Goal: Transaction & Acquisition: Book appointment/travel/reservation

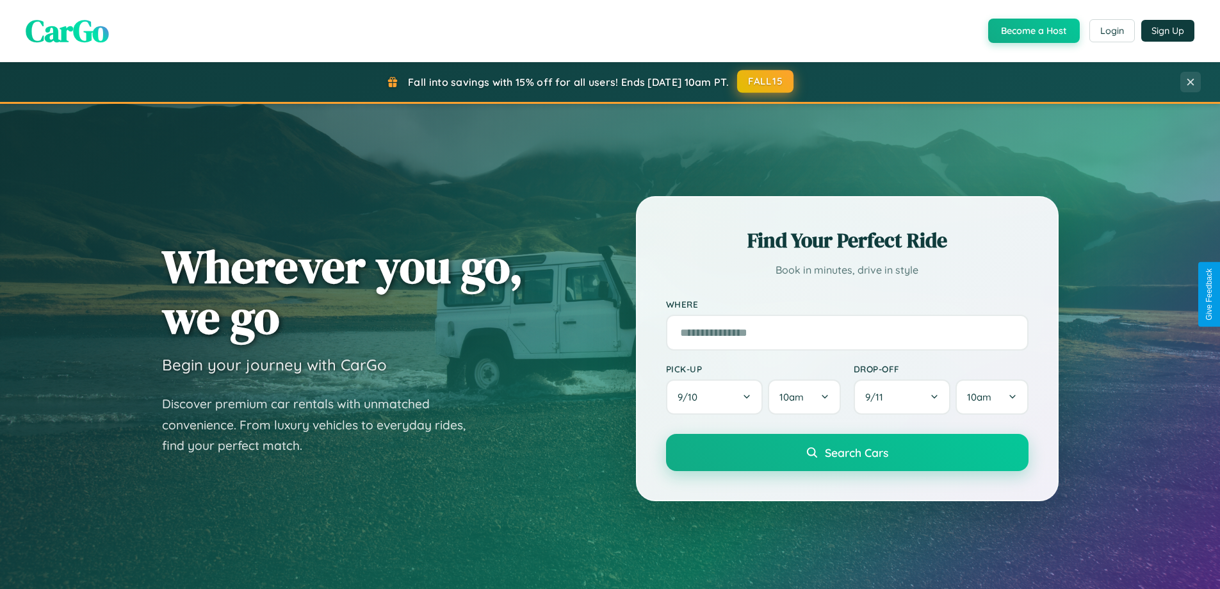
click at [766, 81] on button "FALL15" at bounding box center [765, 81] width 56 height 23
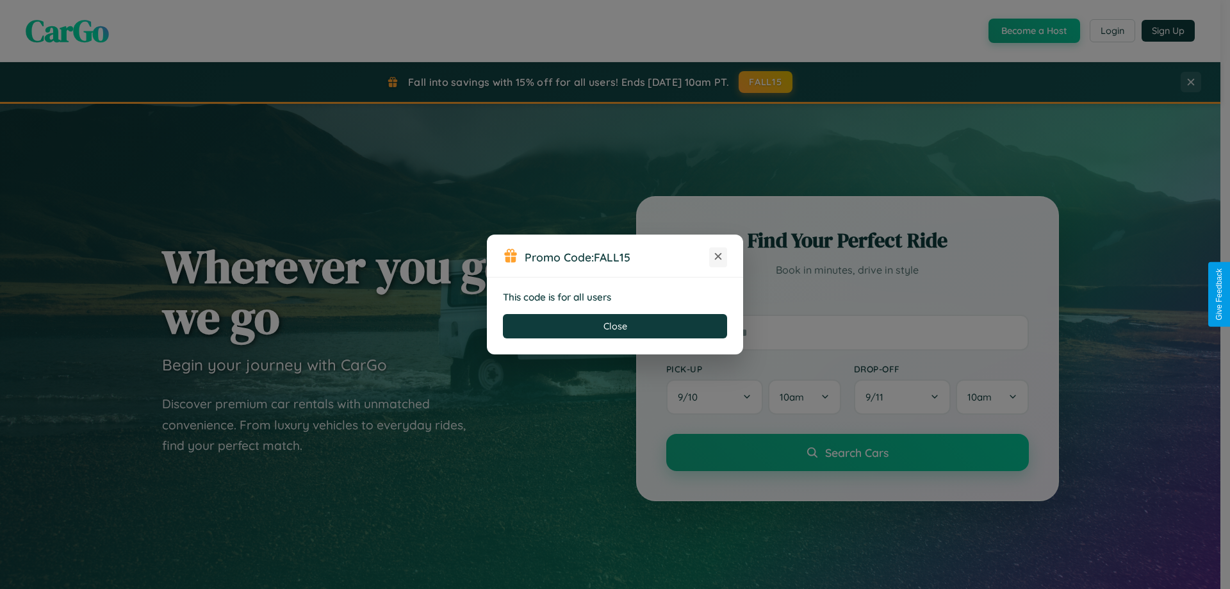
click at [718, 257] on icon at bounding box center [718, 256] width 13 height 13
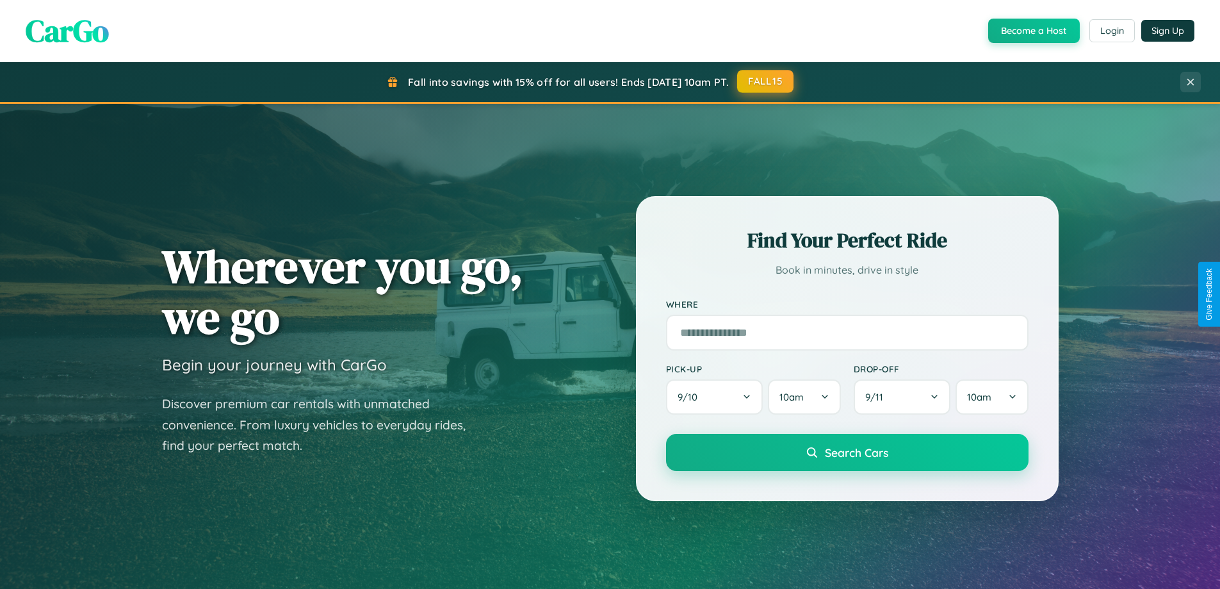
click at [766, 81] on button "FALL15" at bounding box center [765, 81] width 56 height 23
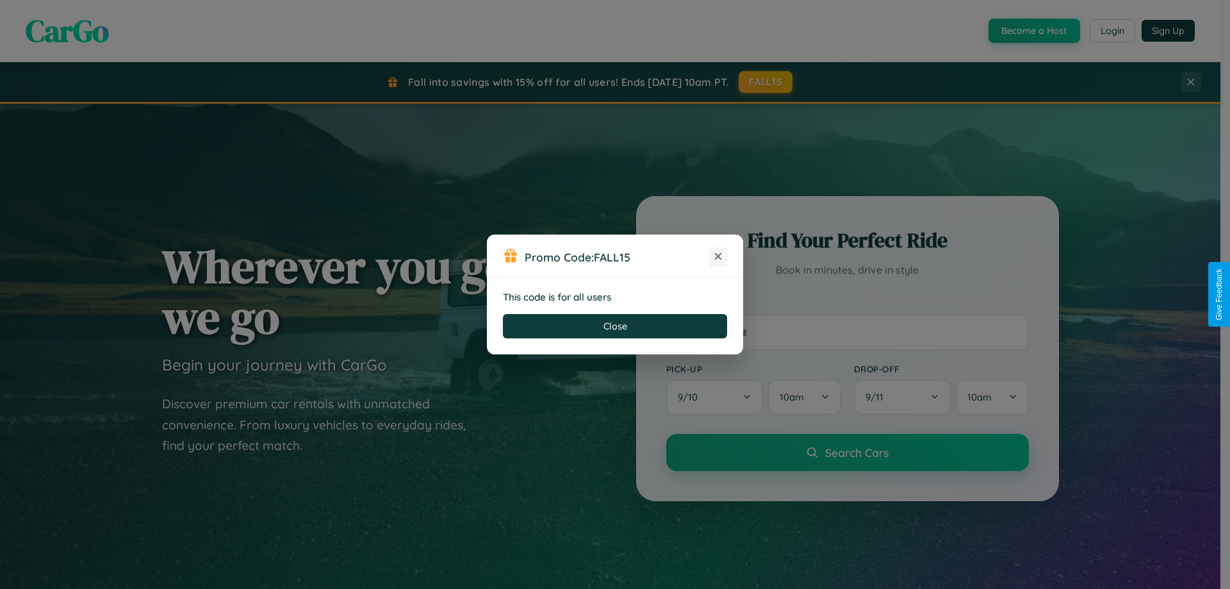
click at [718, 257] on icon at bounding box center [718, 256] width 13 height 13
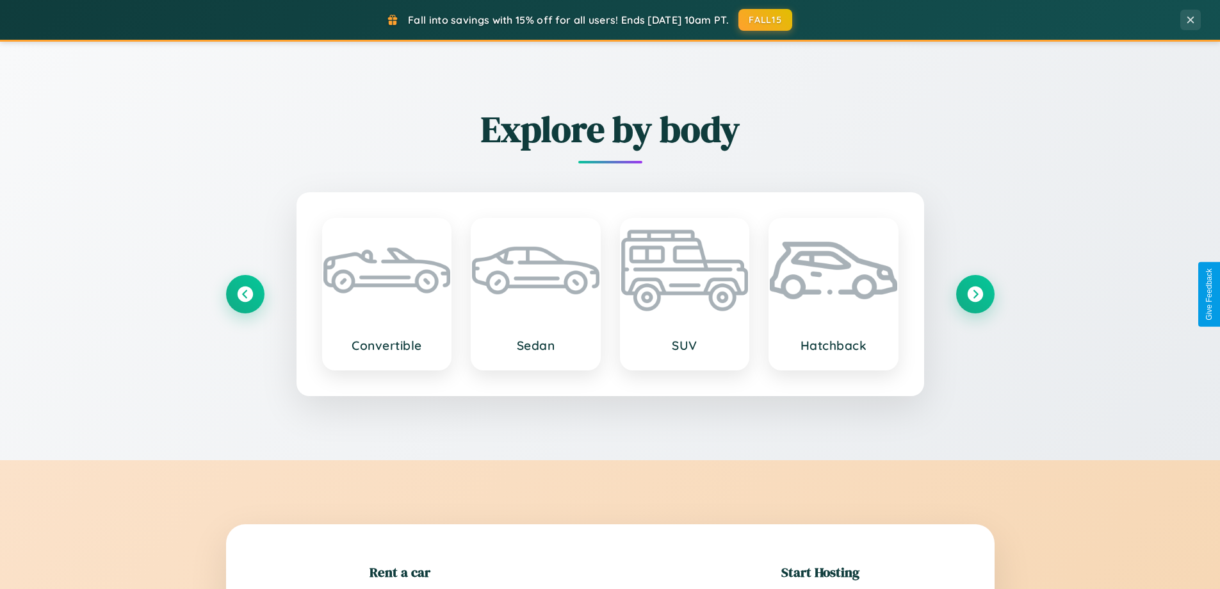
scroll to position [277, 0]
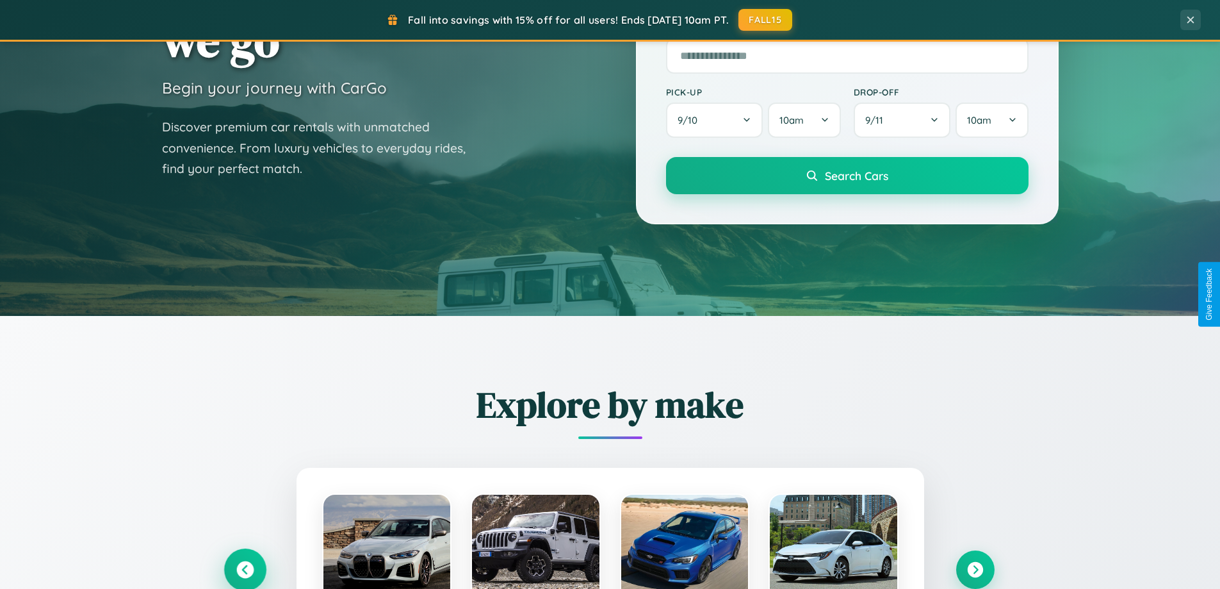
click at [245, 569] on icon at bounding box center [244, 569] width 17 height 17
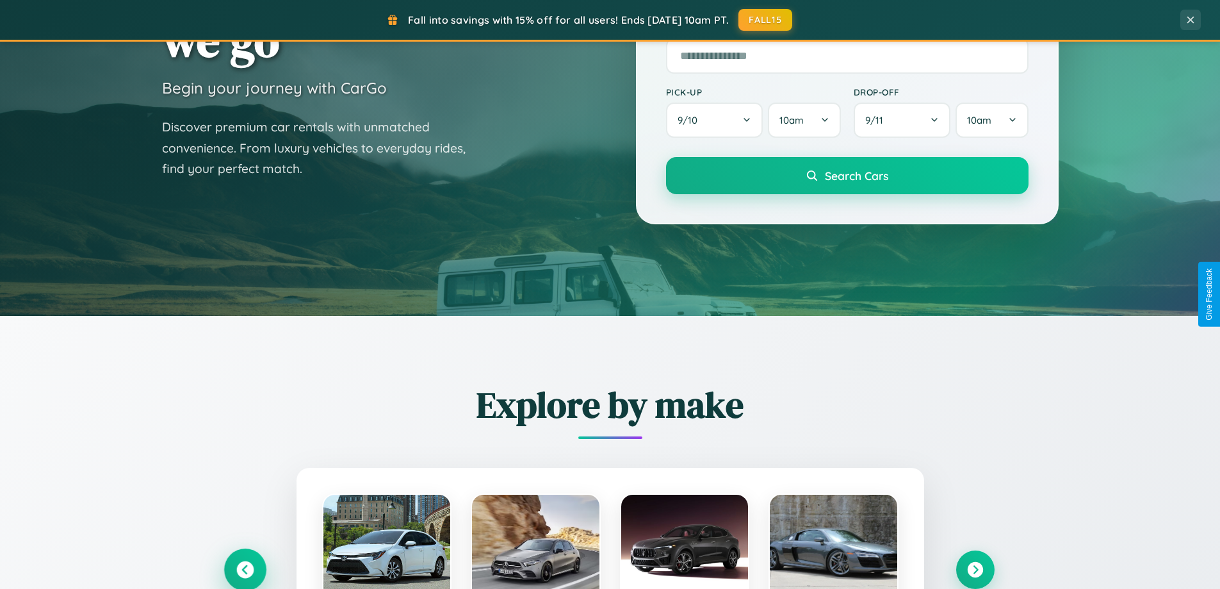
click at [245, 568] on icon at bounding box center [244, 569] width 21 height 21
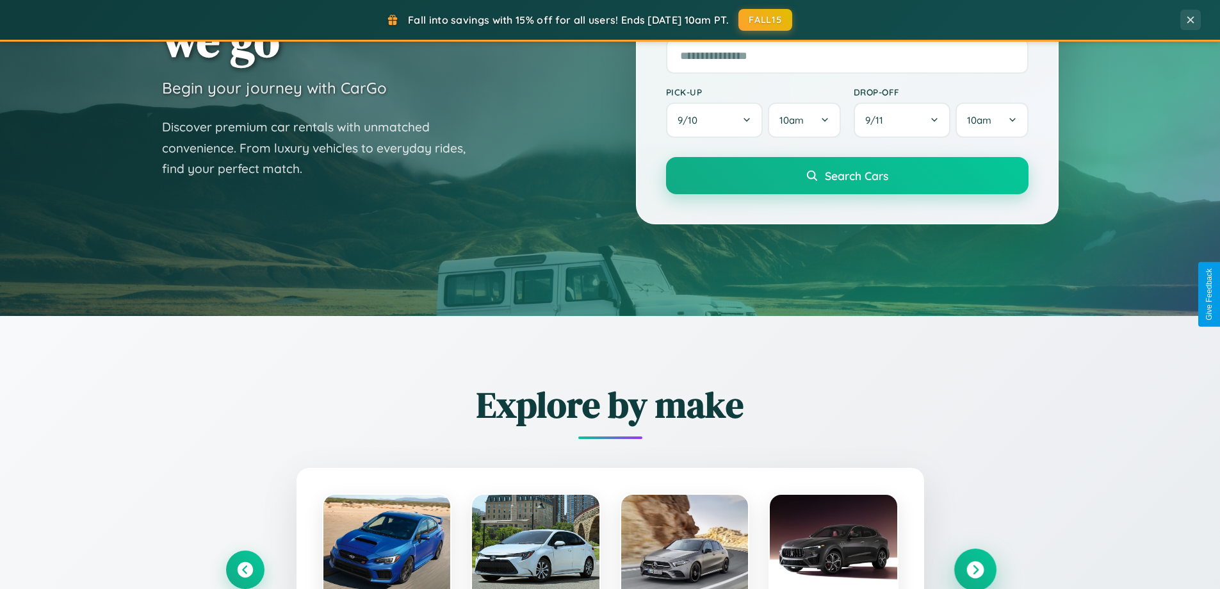
click at [975, 569] on icon at bounding box center [975, 569] width 17 height 17
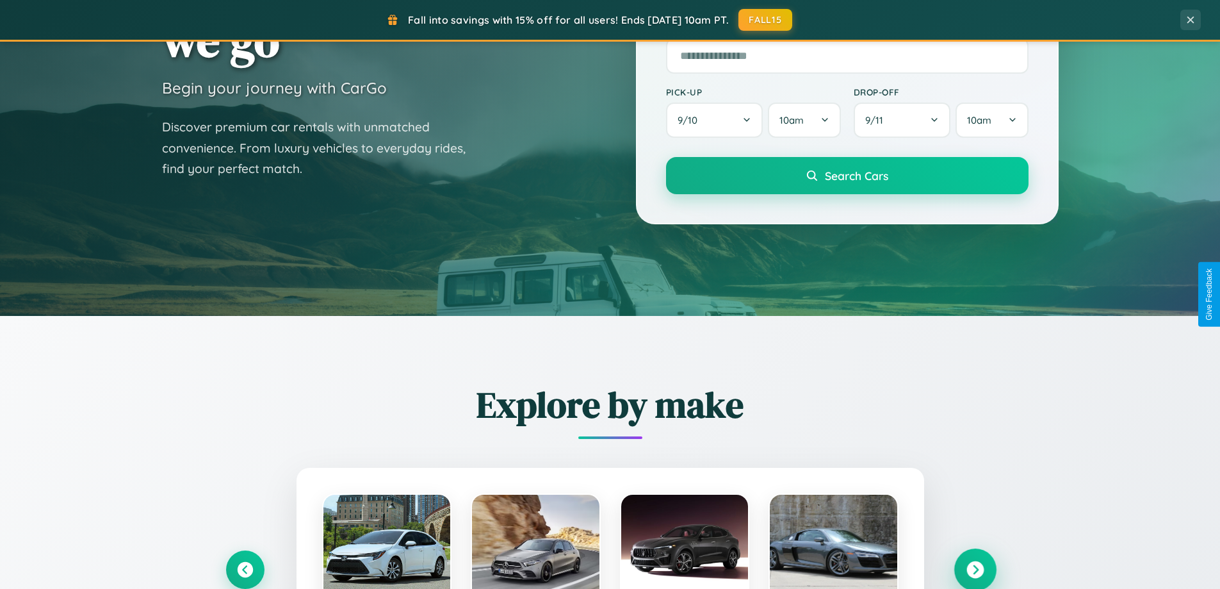
click at [975, 568] on icon at bounding box center [975, 569] width 17 height 17
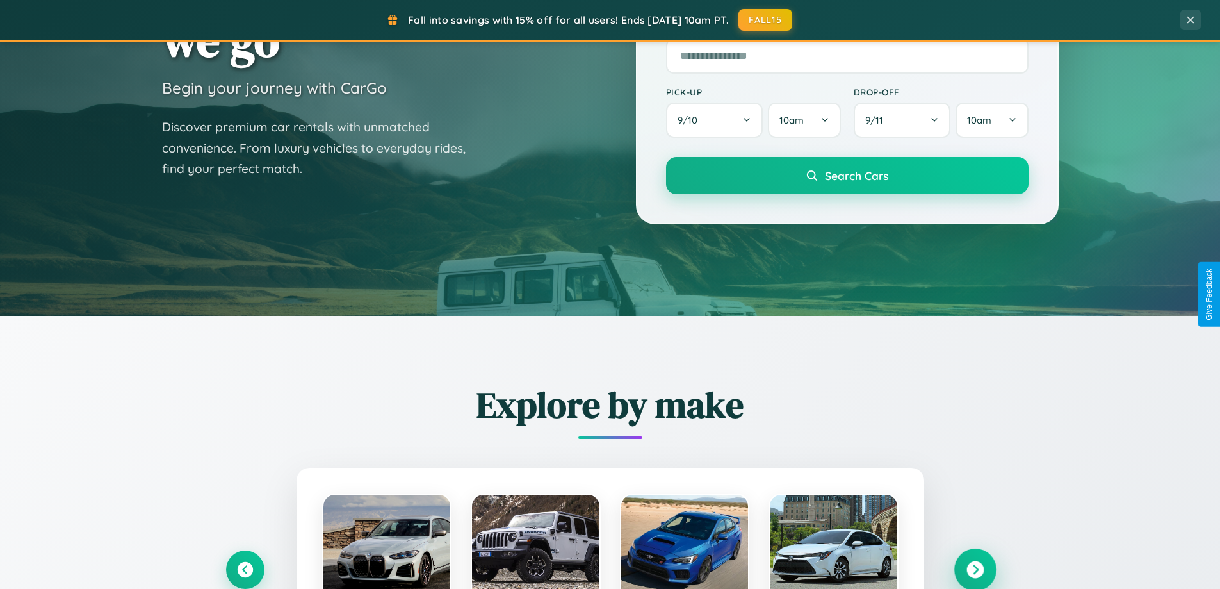
click at [975, 568] on icon at bounding box center [975, 569] width 17 height 17
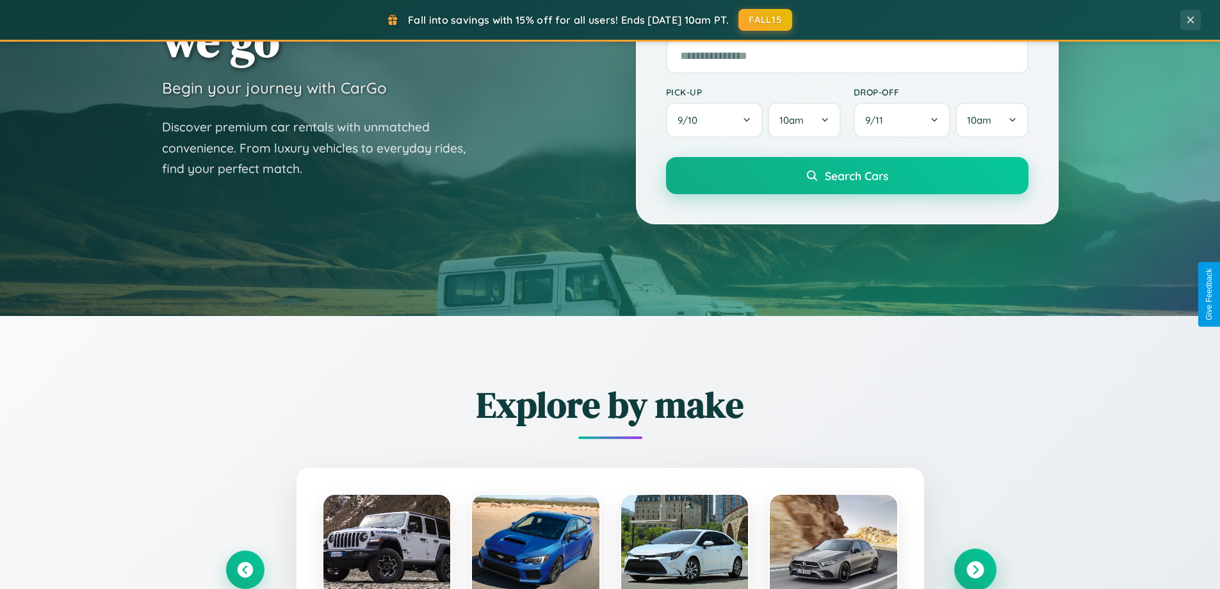
scroll to position [38, 0]
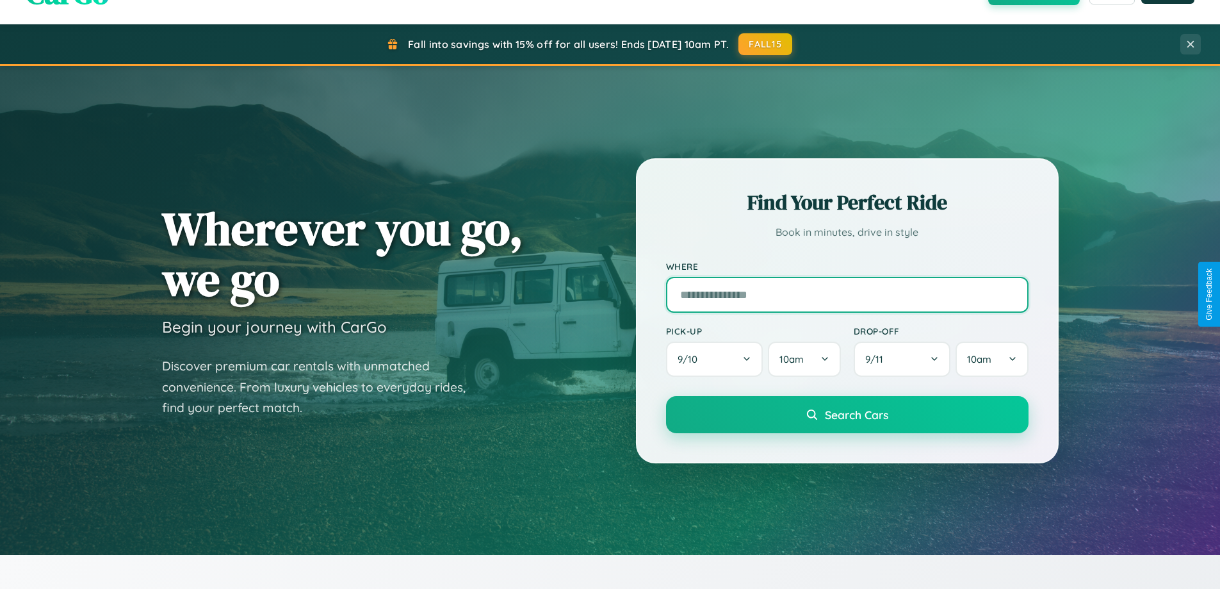
click at [847, 294] on input "text" at bounding box center [847, 295] width 363 height 36
type input "******"
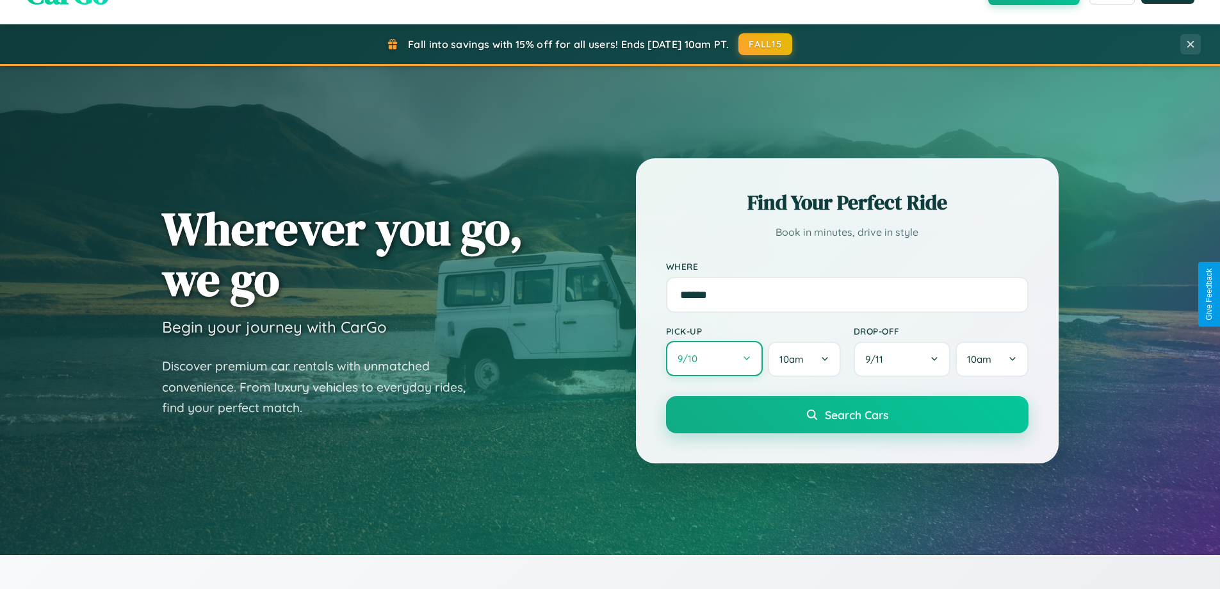
click at [714, 359] on button "9 / 10" at bounding box center [714, 358] width 97 height 35
select select "*"
select select "****"
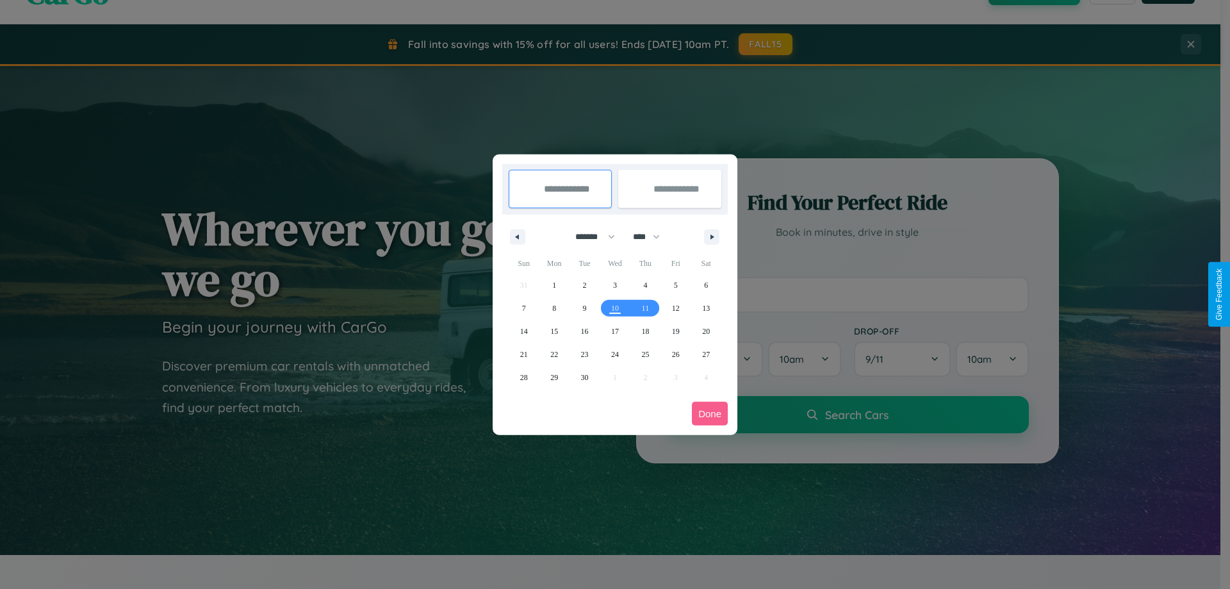
drag, startPoint x: 589, startPoint y: 236, endPoint x: 615, endPoint y: 257, distance: 32.8
click at [589, 236] on select "******* ******** ***** ***** *** **** **** ****** ********* ******* ******** **…" at bounding box center [593, 236] width 54 height 21
select select "*"
click at [675, 354] on span "24" at bounding box center [676, 354] width 8 height 23
type input "**********"
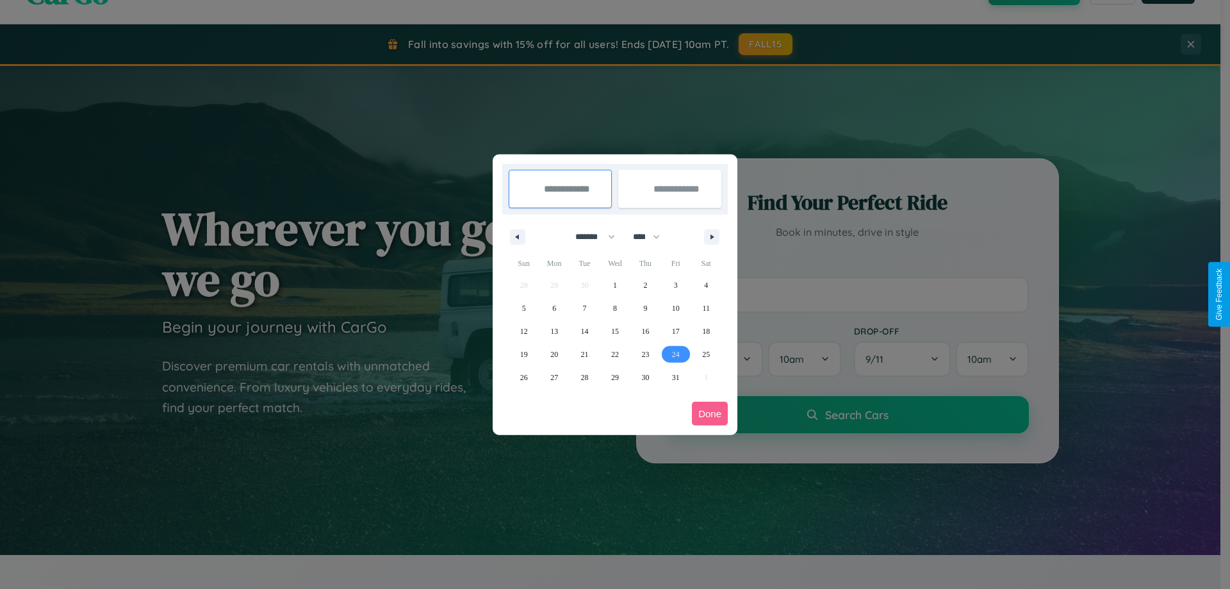
type input "**********"
click at [712, 236] on icon "button" at bounding box center [714, 236] width 6 height 5
select select "**"
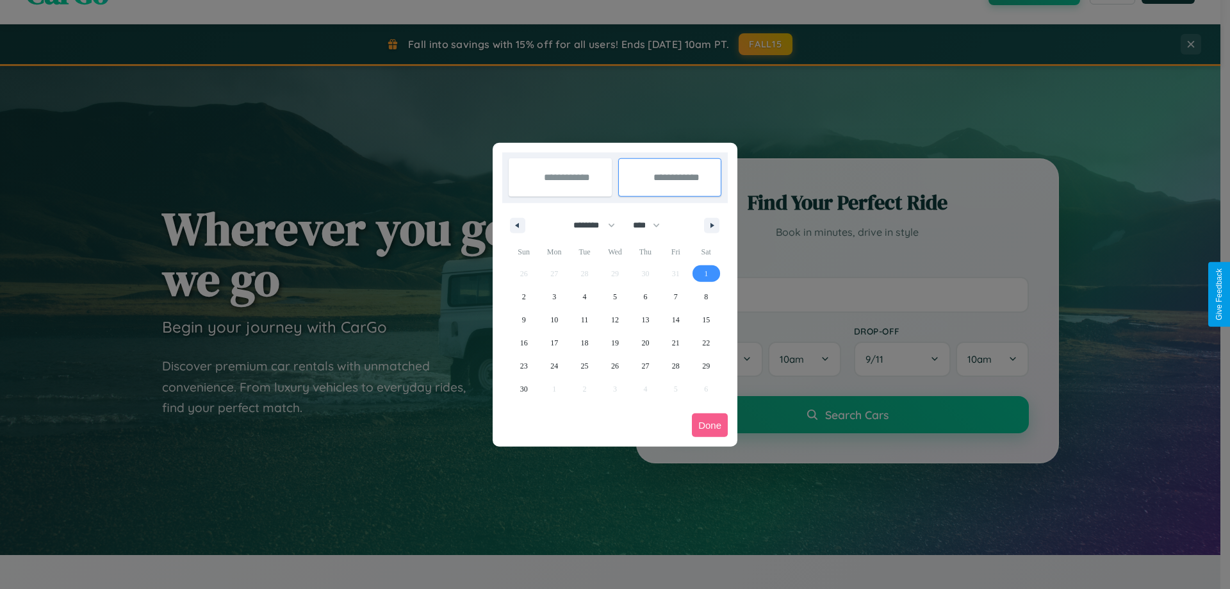
click at [706, 273] on span "1" at bounding box center [706, 273] width 4 height 23
type input "**********"
select select "*"
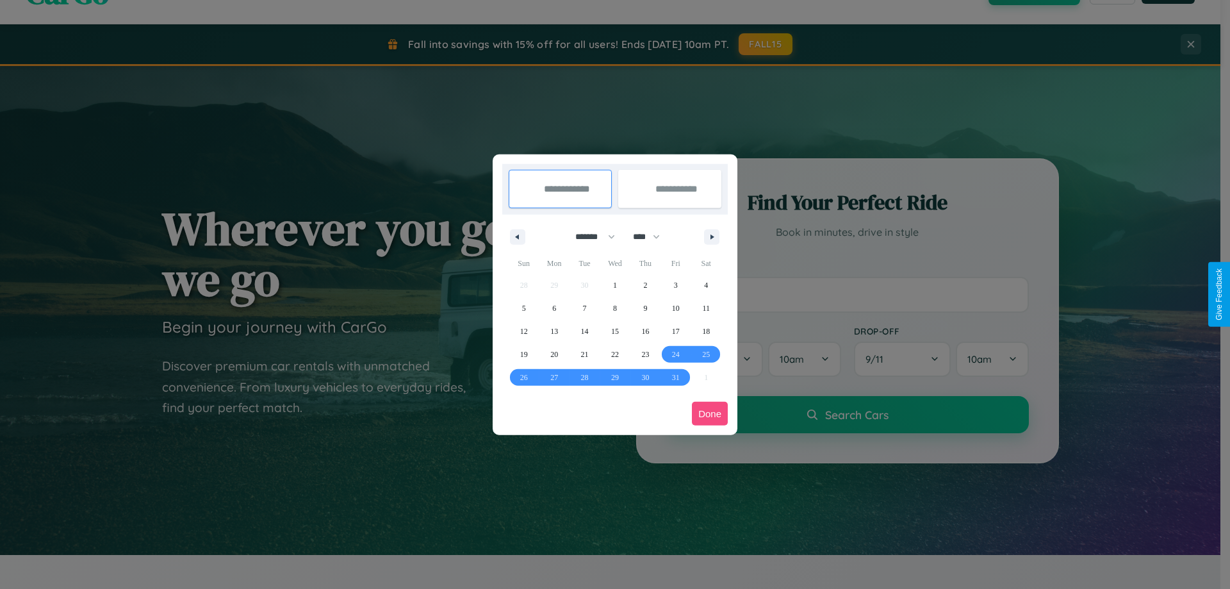
click at [710, 413] on button "Done" at bounding box center [710, 414] width 36 height 24
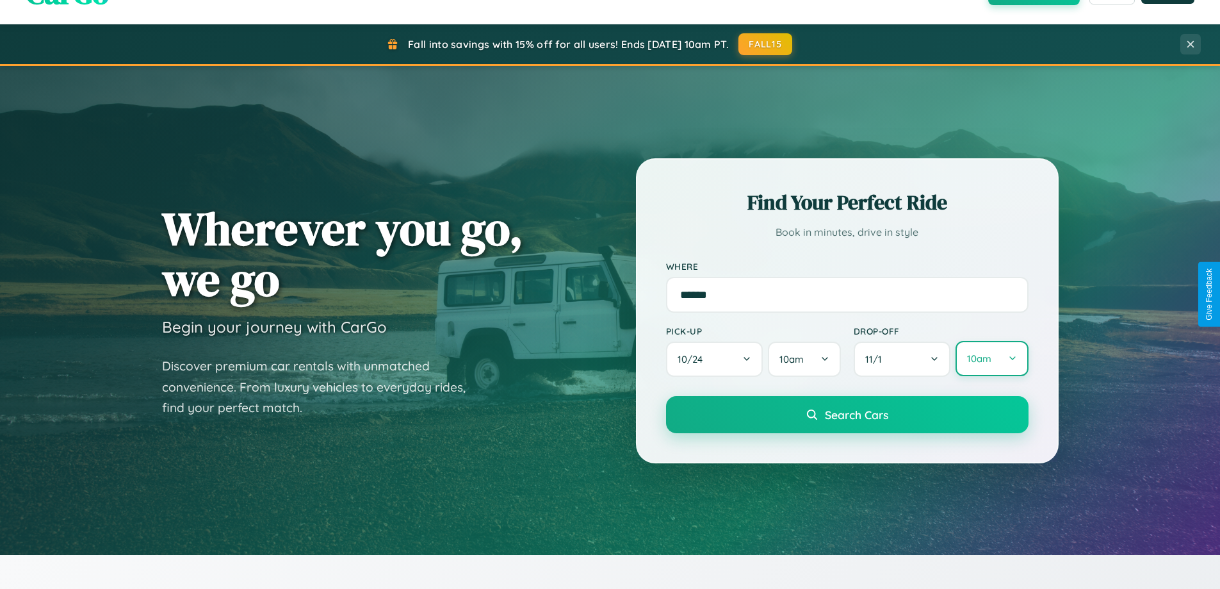
click at [992, 359] on button "10am" at bounding box center [992, 358] width 72 height 35
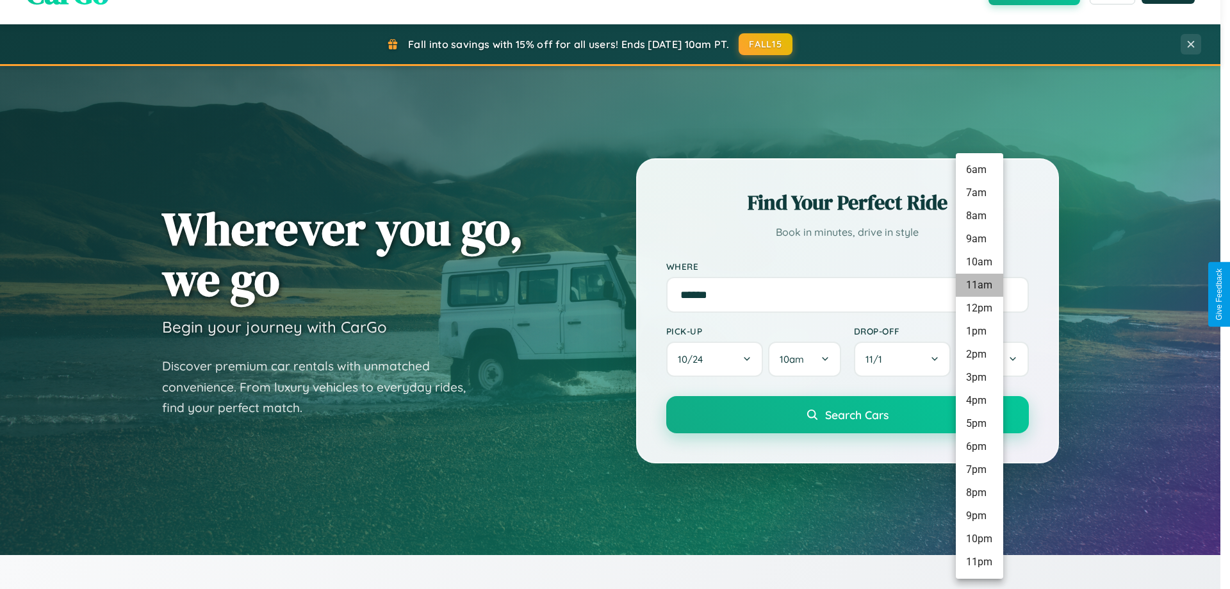
click at [979, 285] on li "11am" at bounding box center [979, 285] width 47 height 23
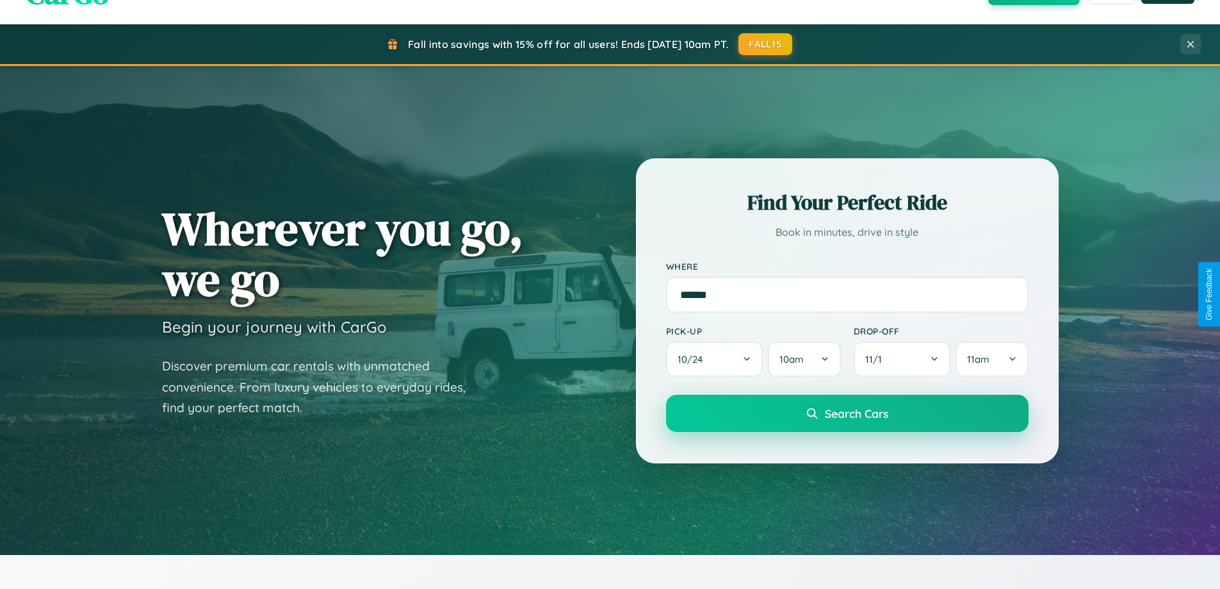
click at [847, 414] on span "Search Cars" at bounding box center [856, 413] width 63 height 14
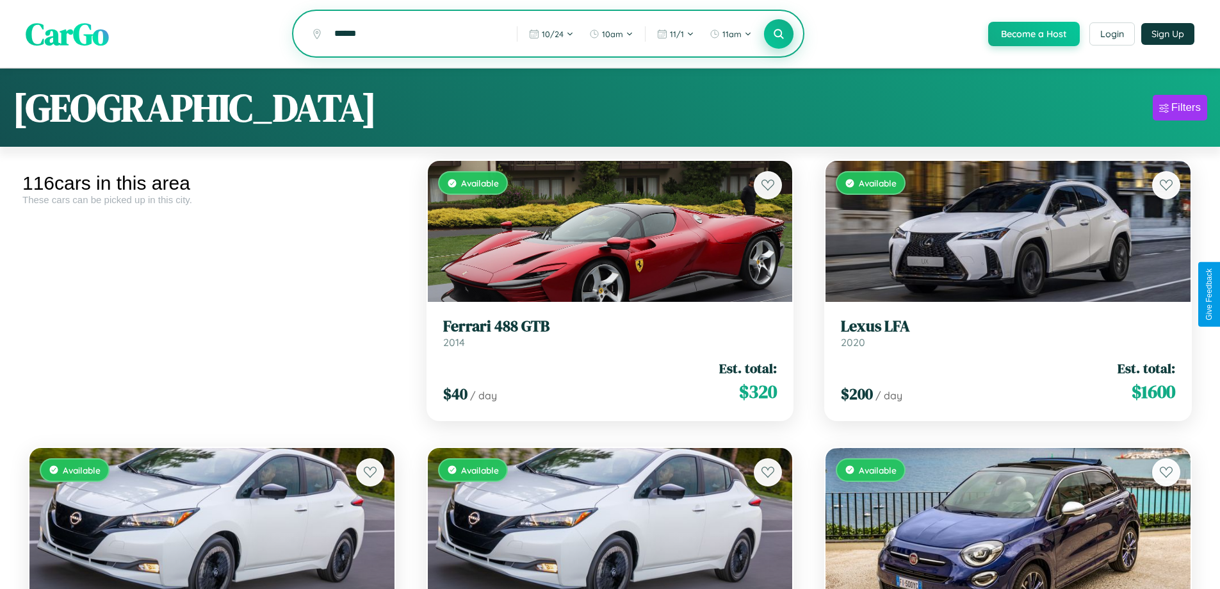
click at [778, 34] on icon at bounding box center [779, 34] width 12 height 12
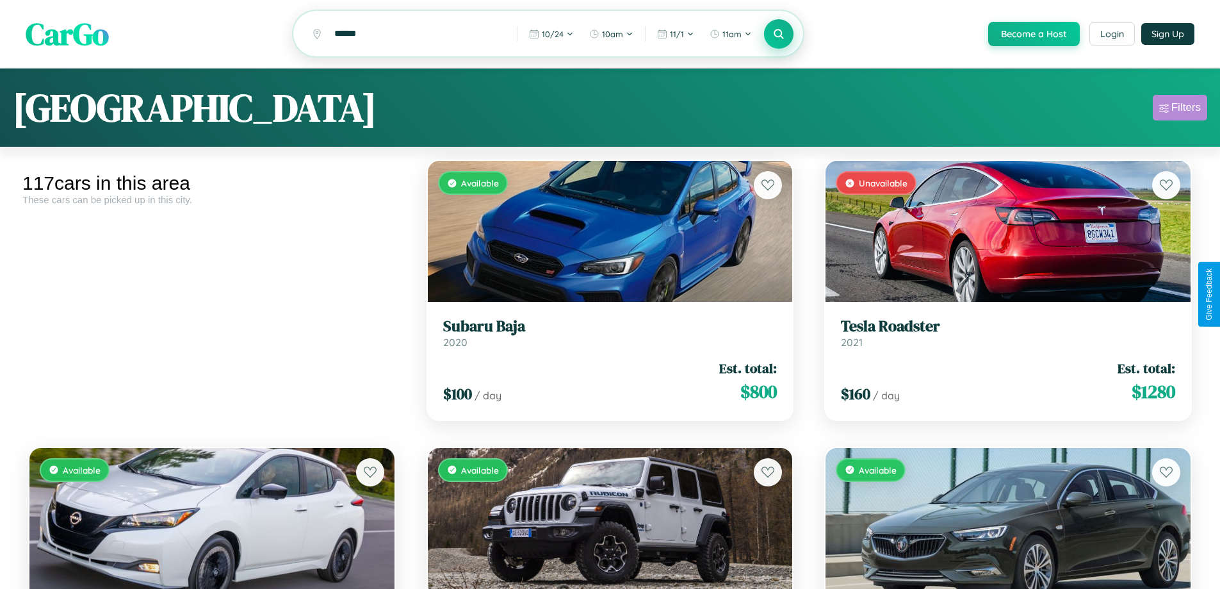
click at [1180, 110] on div "Filters" at bounding box center [1186, 107] width 29 height 13
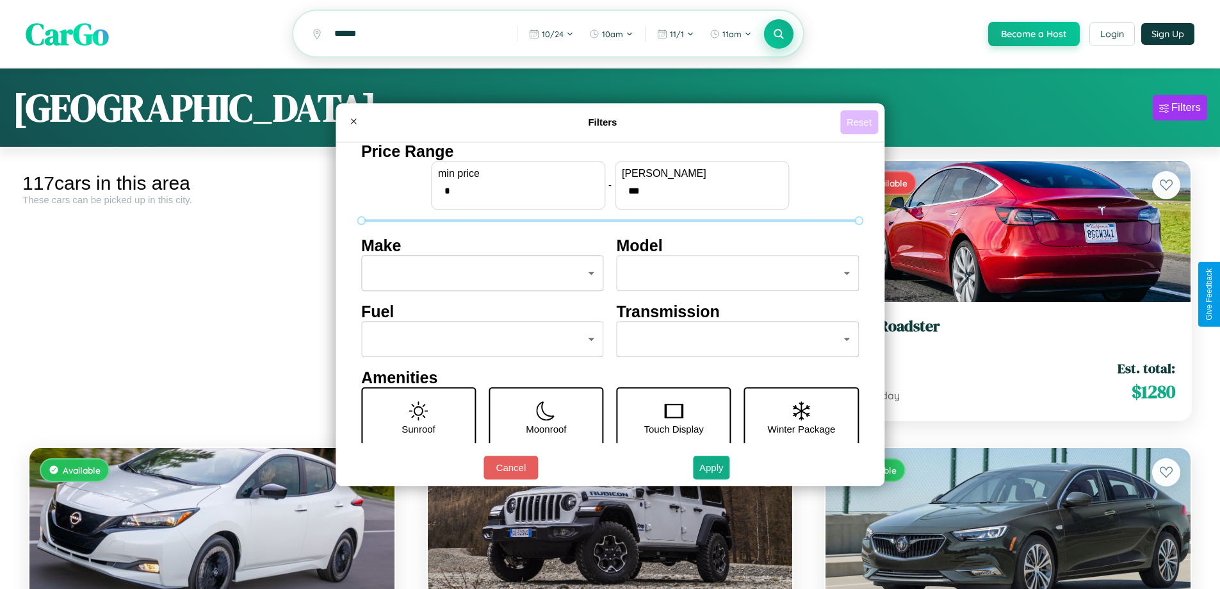
click at [861, 122] on button "Reset" at bounding box center [859, 122] width 38 height 24
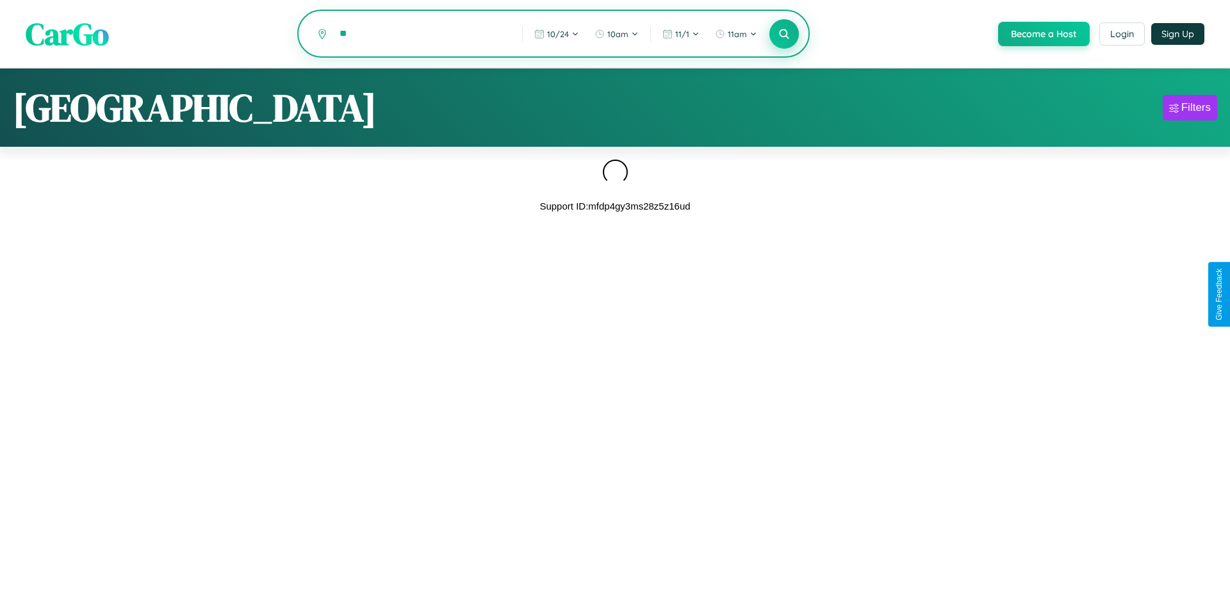
type input "*"
type input "******"
click at [783, 35] on icon at bounding box center [784, 34] width 12 height 12
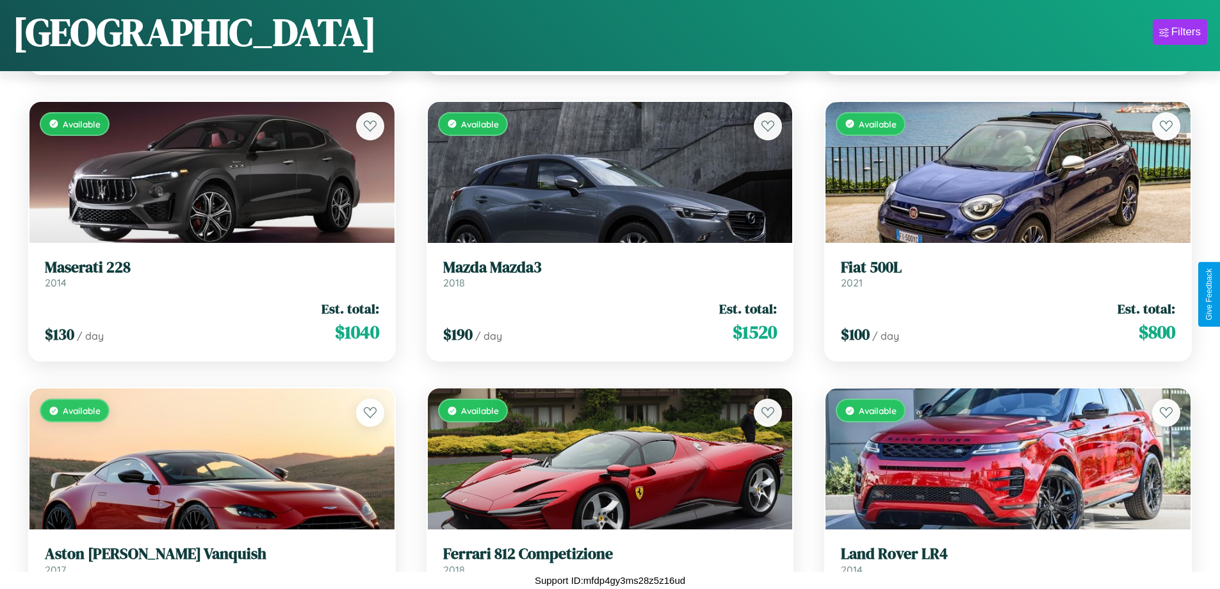
scroll to position [4769, 0]
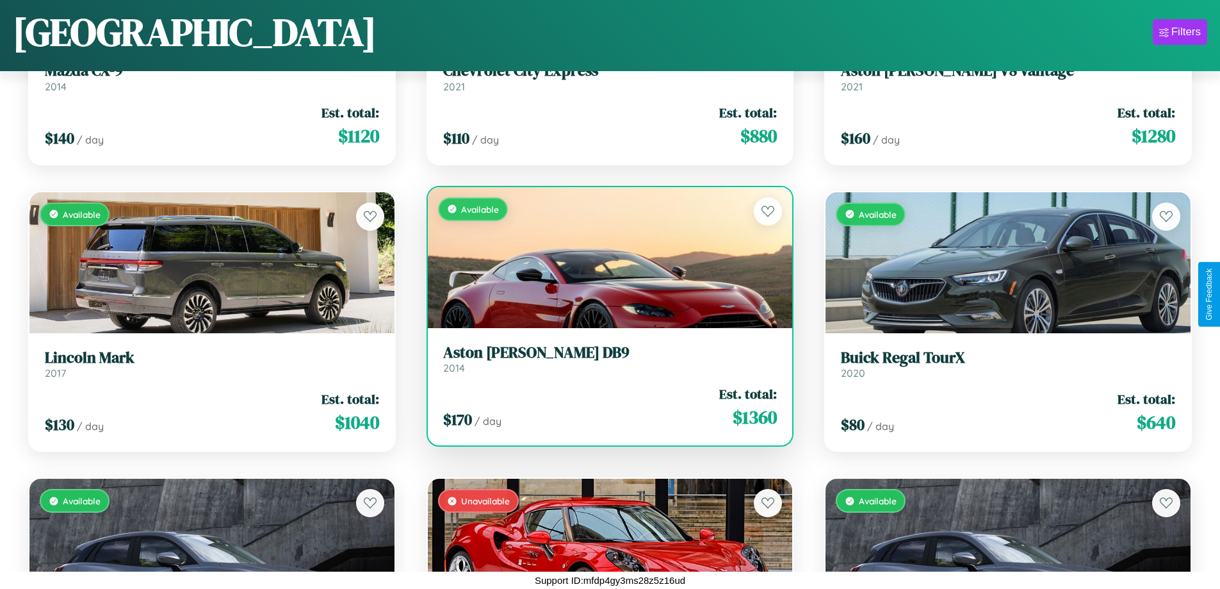
click at [605, 362] on link "Aston Martin DB9 2014" at bounding box center [610, 358] width 334 height 31
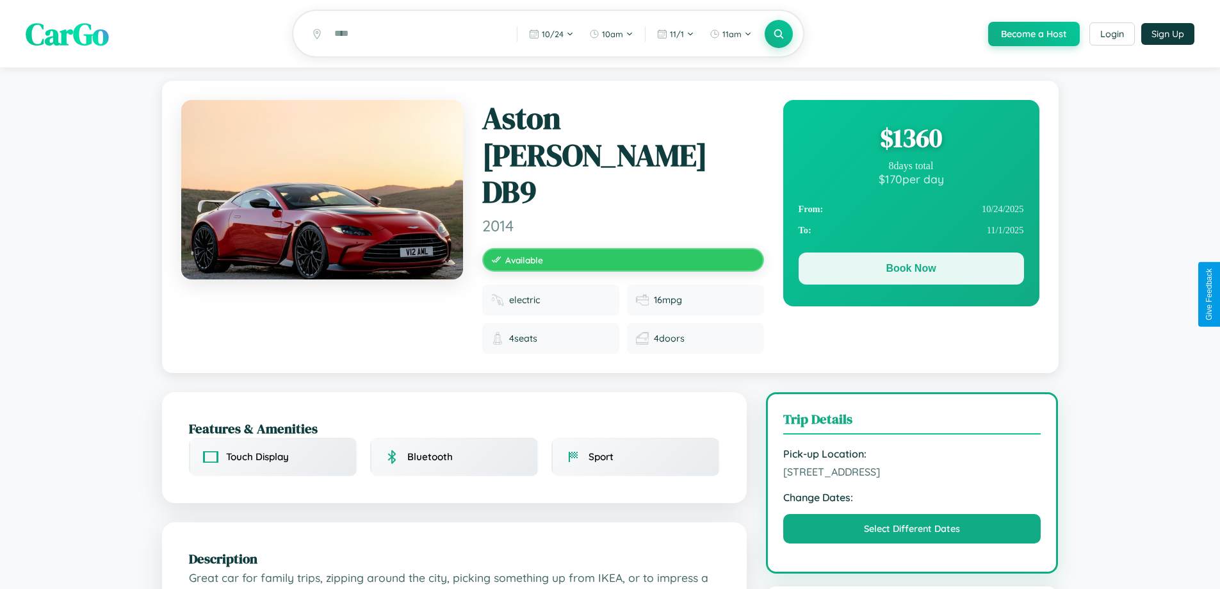
click at [911, 272] on button "Book Now" at bounding box center [911, 268] width 225 height 32
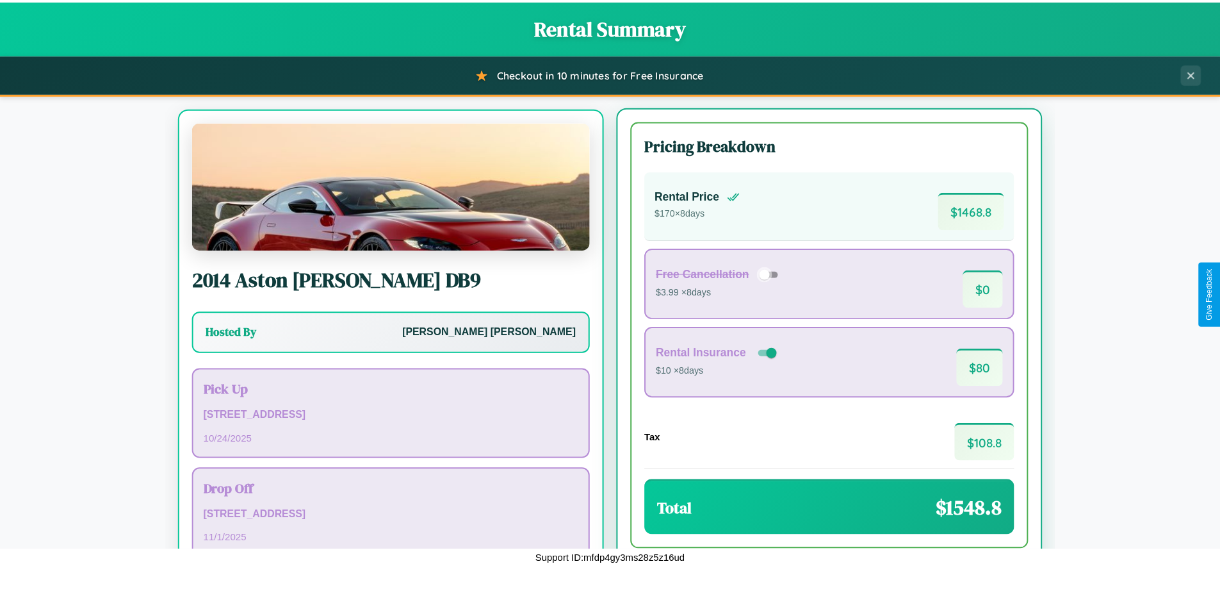
scroll to position [60, 0]
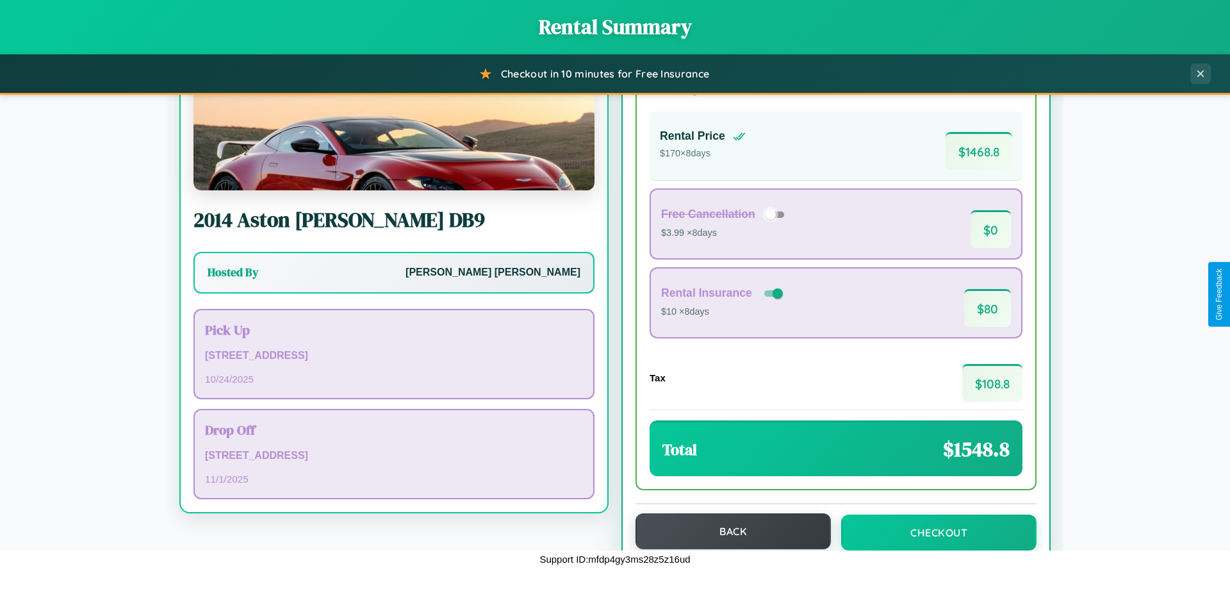
click at [727, 531] on button "Back" at bounding box center [732, 531] width 195 height 36
